Goal: Information Seeking & Learning: Find specific fact

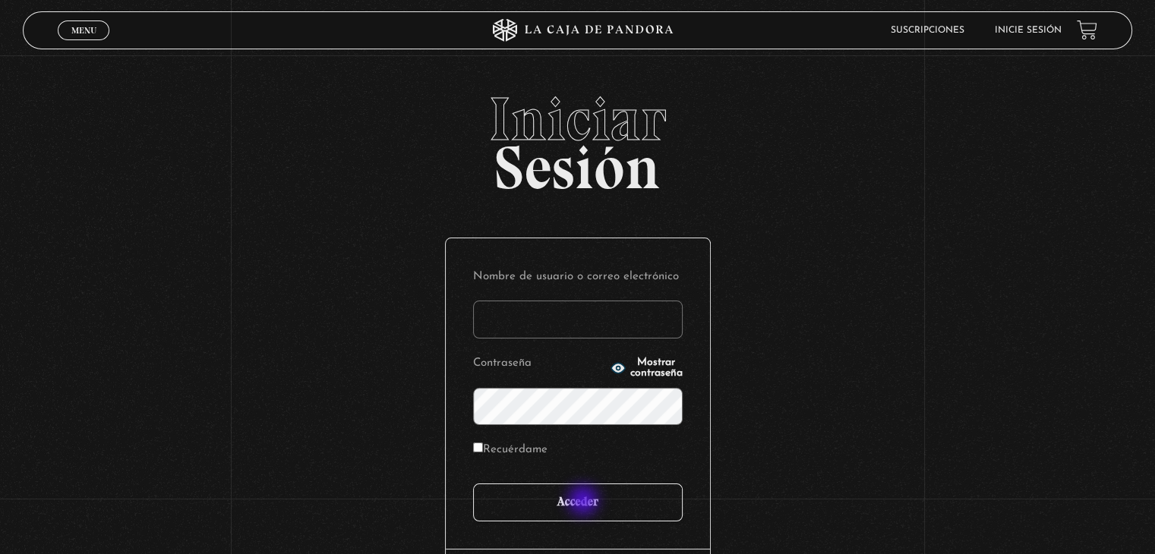
type input "[EMAIL_ADDRESS][DOMAIN_NAME]"
click at [585, 502] on input "Acceder" at bounding box center [578, 503] width 210 height 38
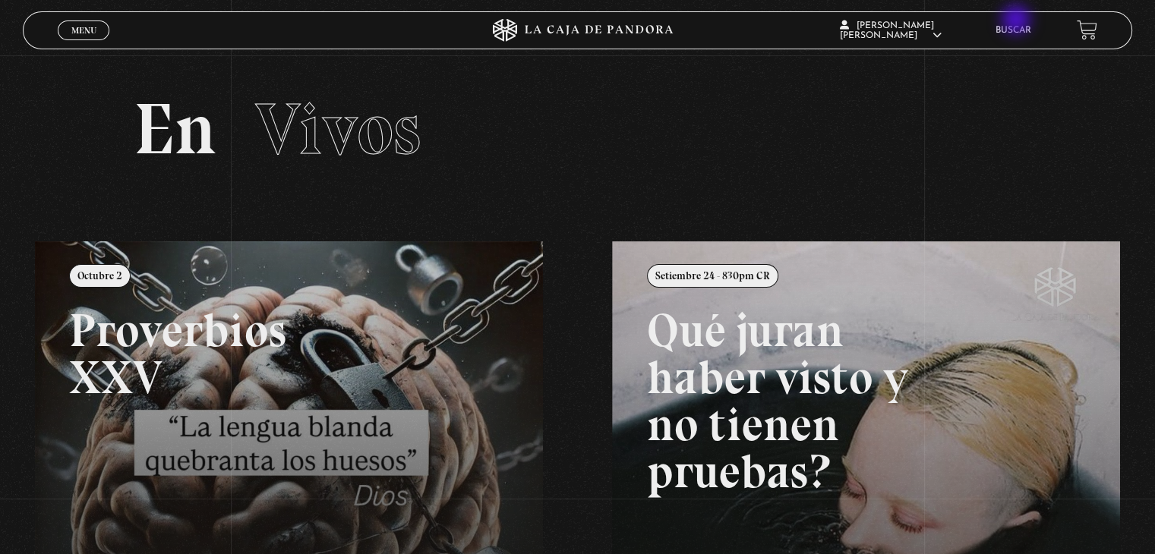
click at [1017, 21] on li "Buscar" at bounding box center [1013, 30] width 36 height 24
click at [1017, 29] on link "Buscar" at bounding box center [1013, 30] width 36 height 9
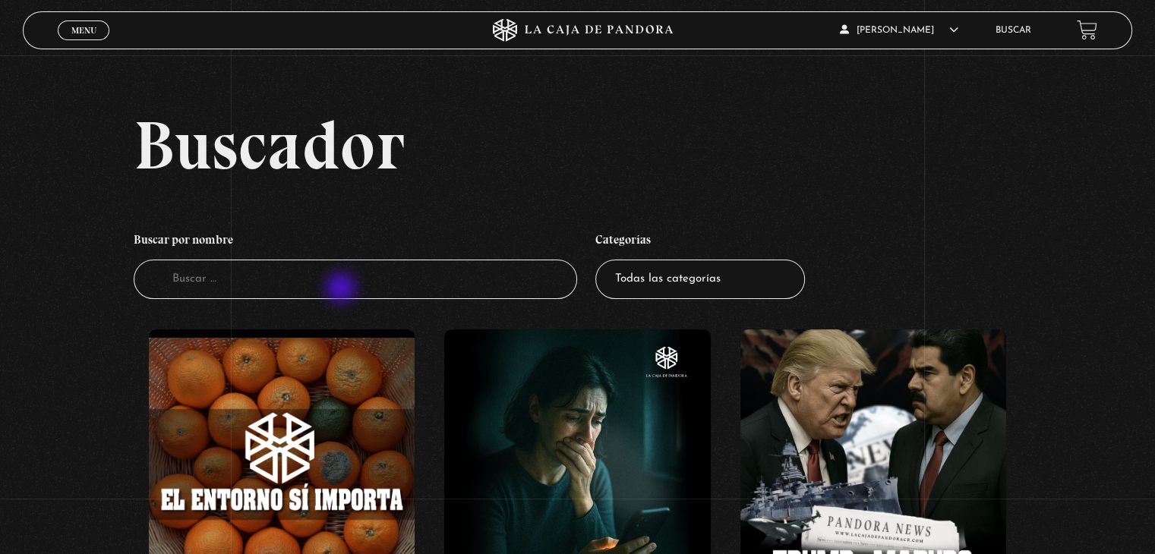
click at [342, 289] on input "Buscador" at bounding box center [355, 280] width 443 height 40
type input "putin"
click at [715, 170] on h2 "Buscador" at bounding box center [633, 145] width 998 height 68
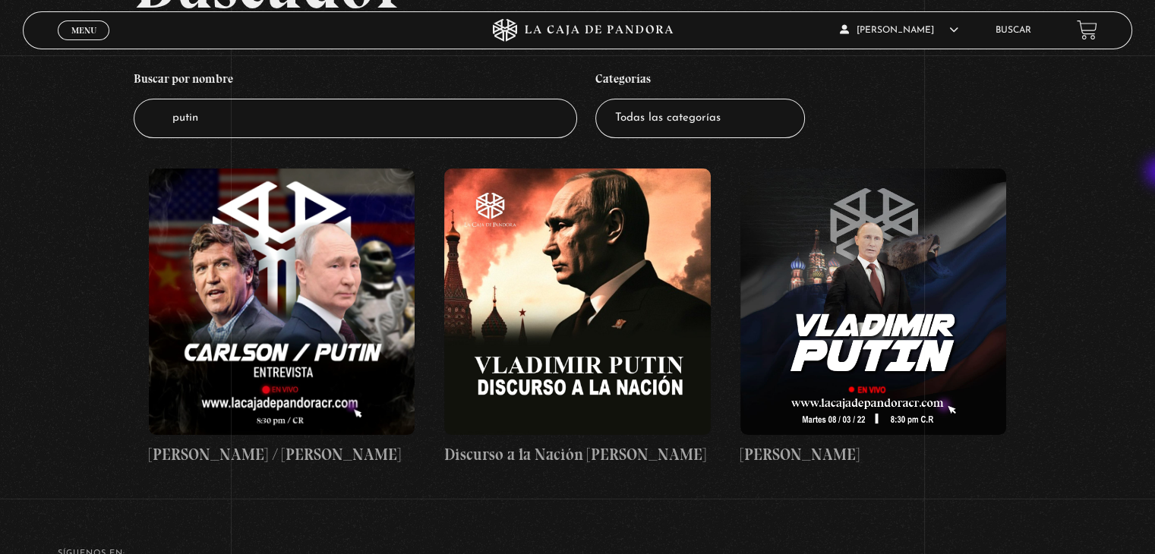
scroll to position [197, 0]
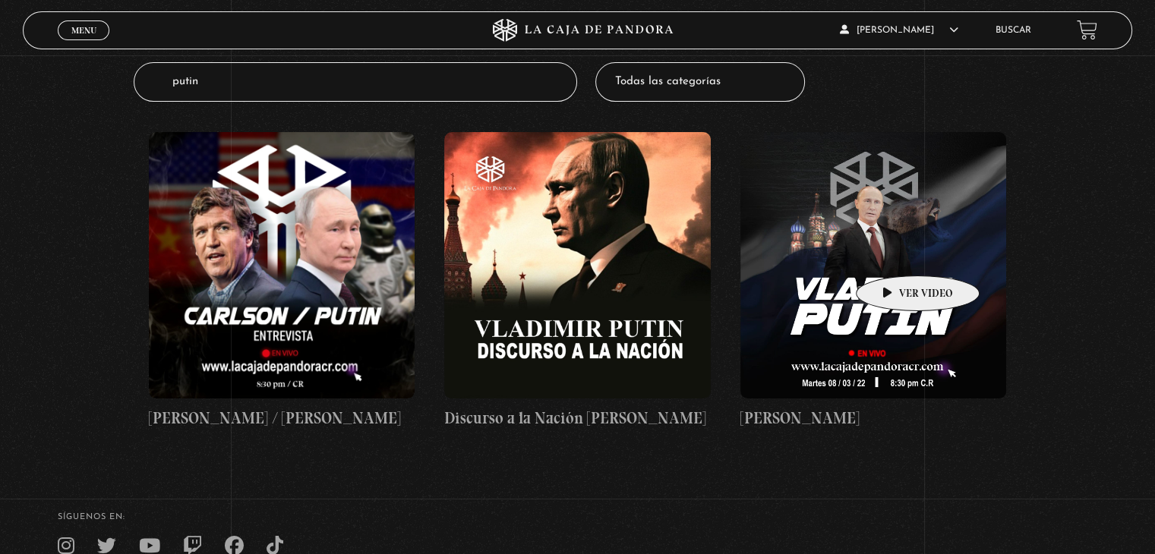
click at [894, 253] on figure at bounding box center [873, 265] width 266 height 266
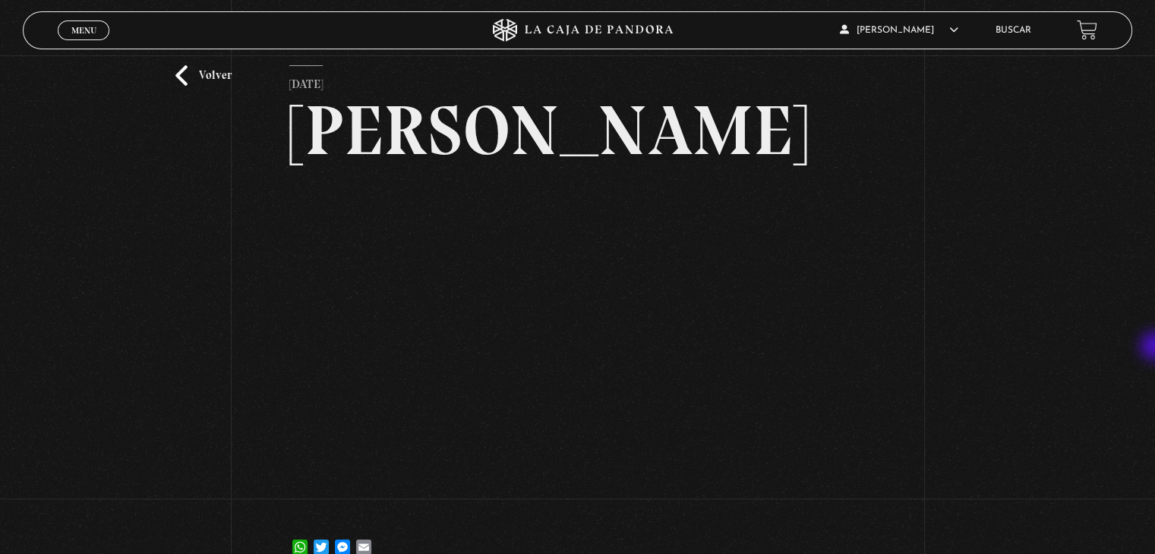
scroll to position [44, 0]
